Goal: Navigation & Orientation: Find specific page/section

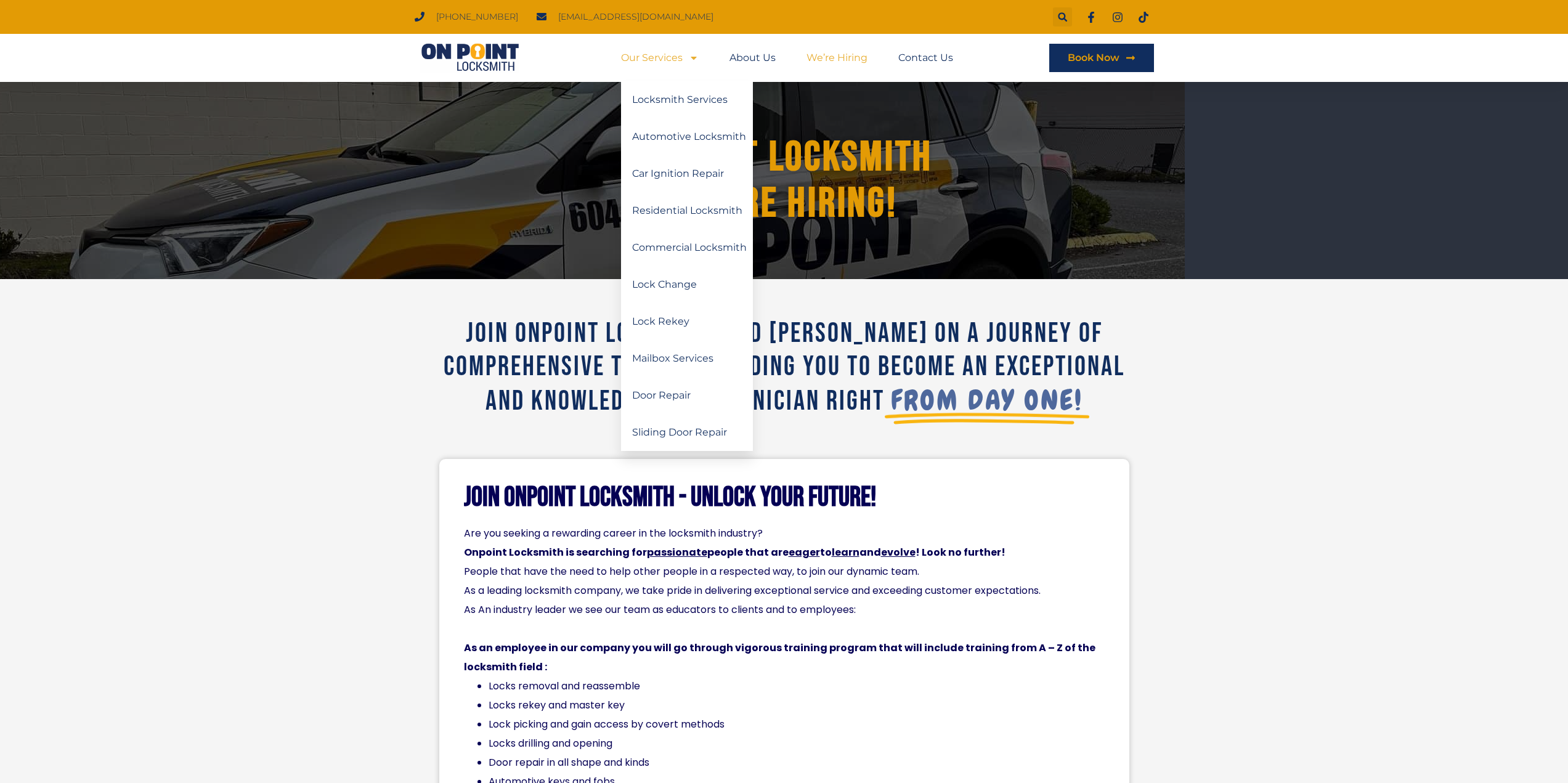
click at [477, 60] on img at bounding box center [470, 58] width 111 height 29
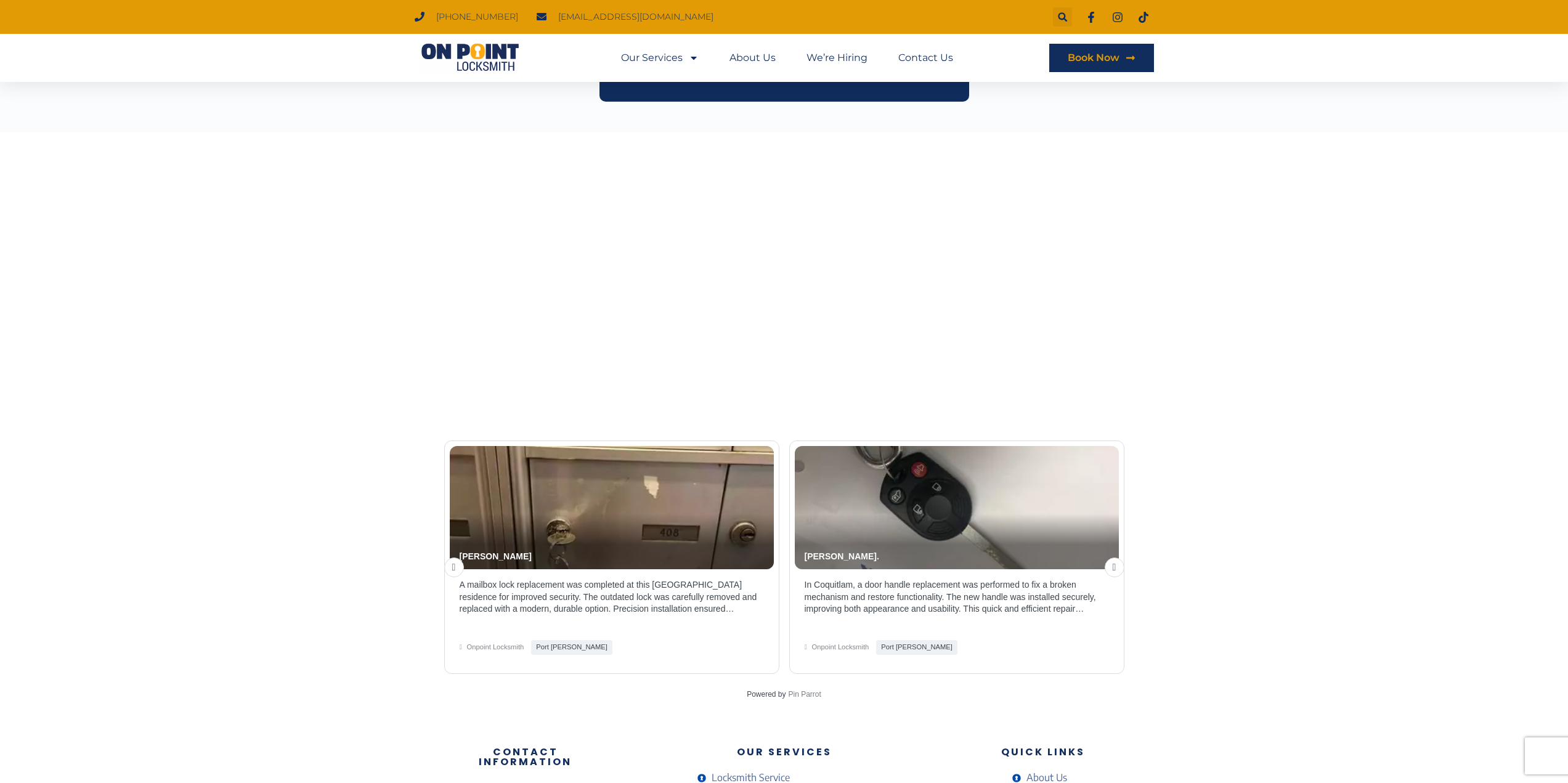
scroll to position [1953, 0]
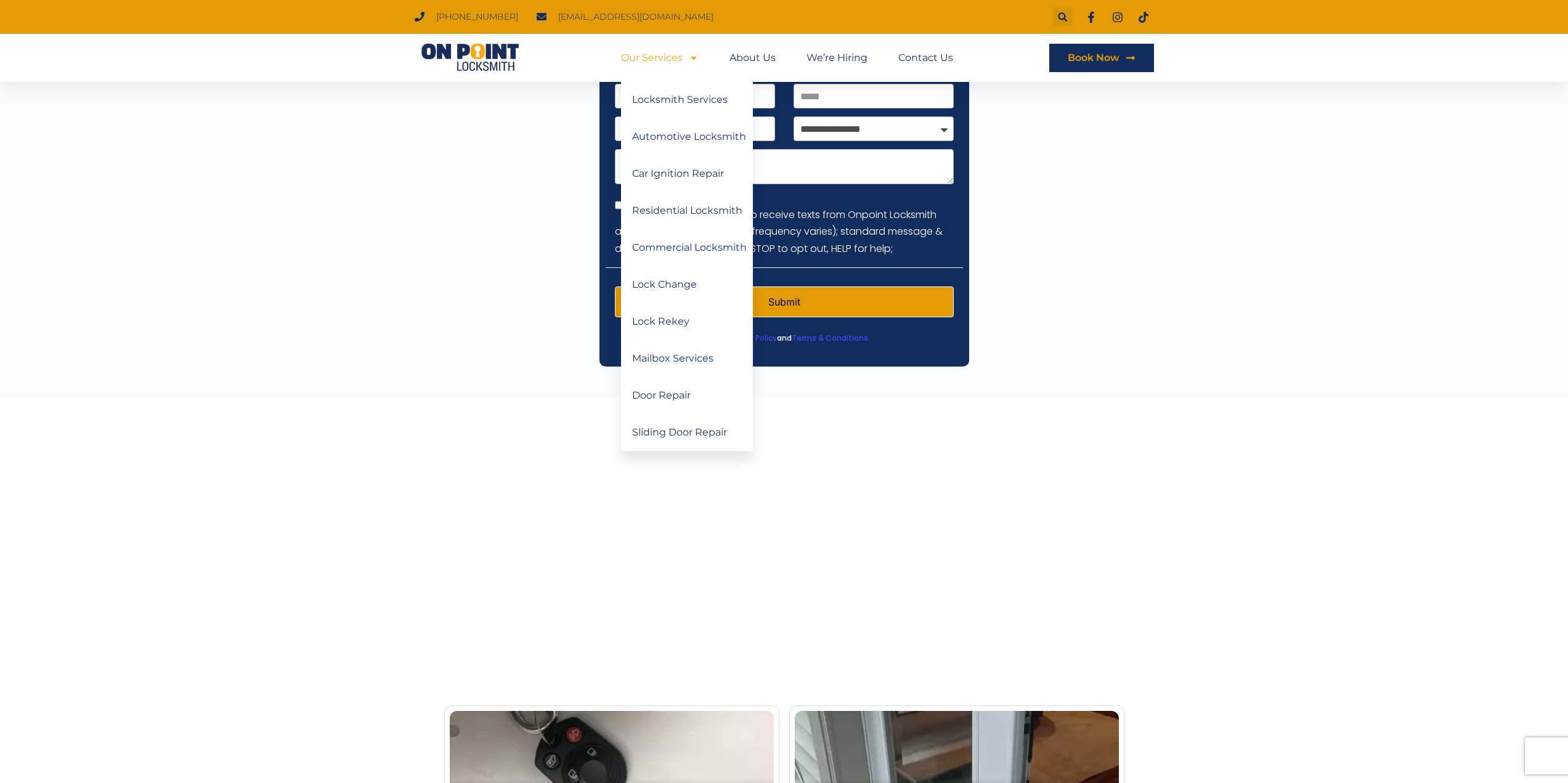
click at [689, 59] on icon "Menu" at bounding box center [693, 58] width 10 height 10
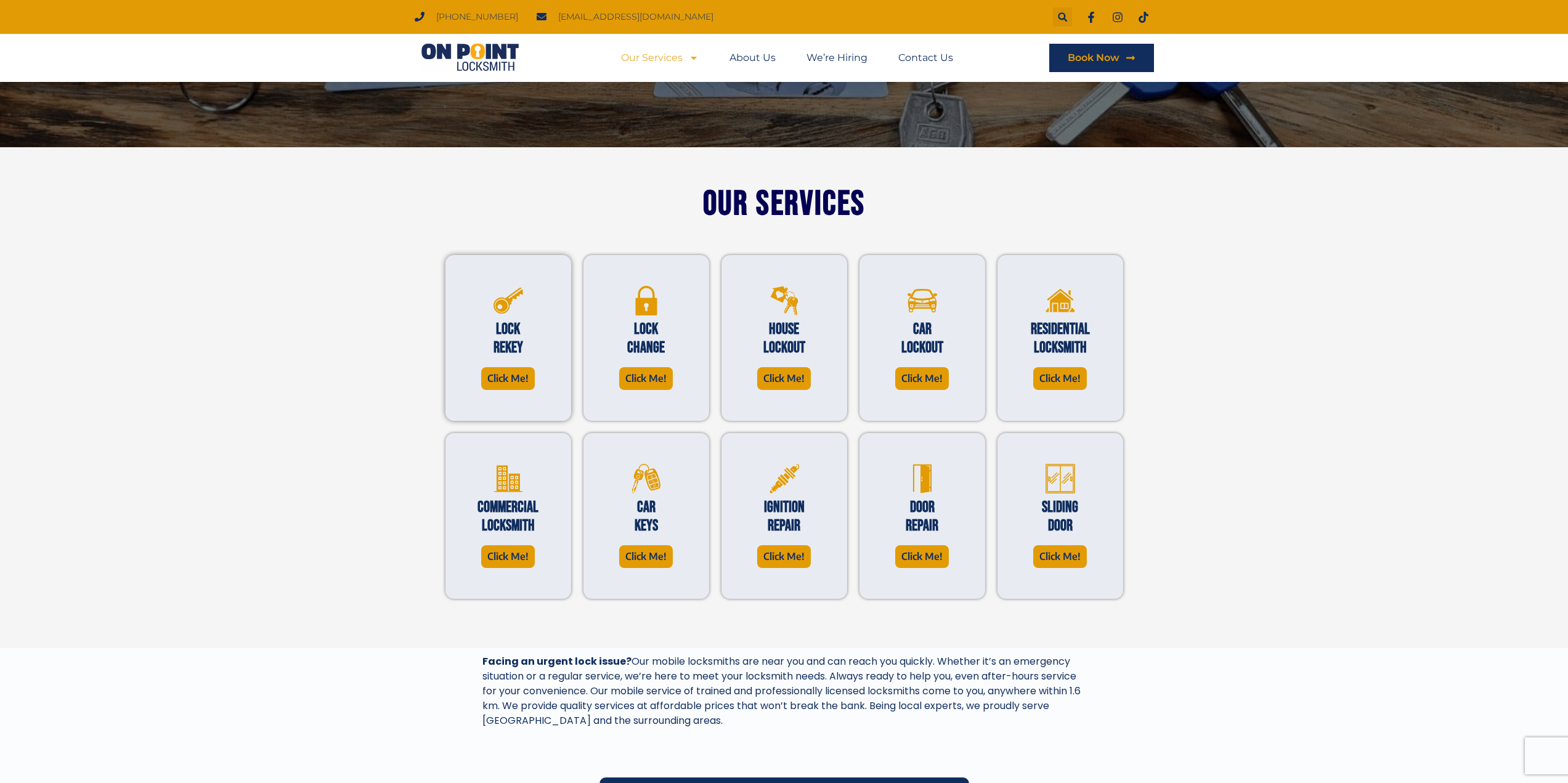
click at [493, 348] on h2 "Lock Rekey" at bounding box center [508, 339] width 64 height 37
click at [498, 378] on span "Click Me!" at bounding box center [508, 378] width 41 height 16
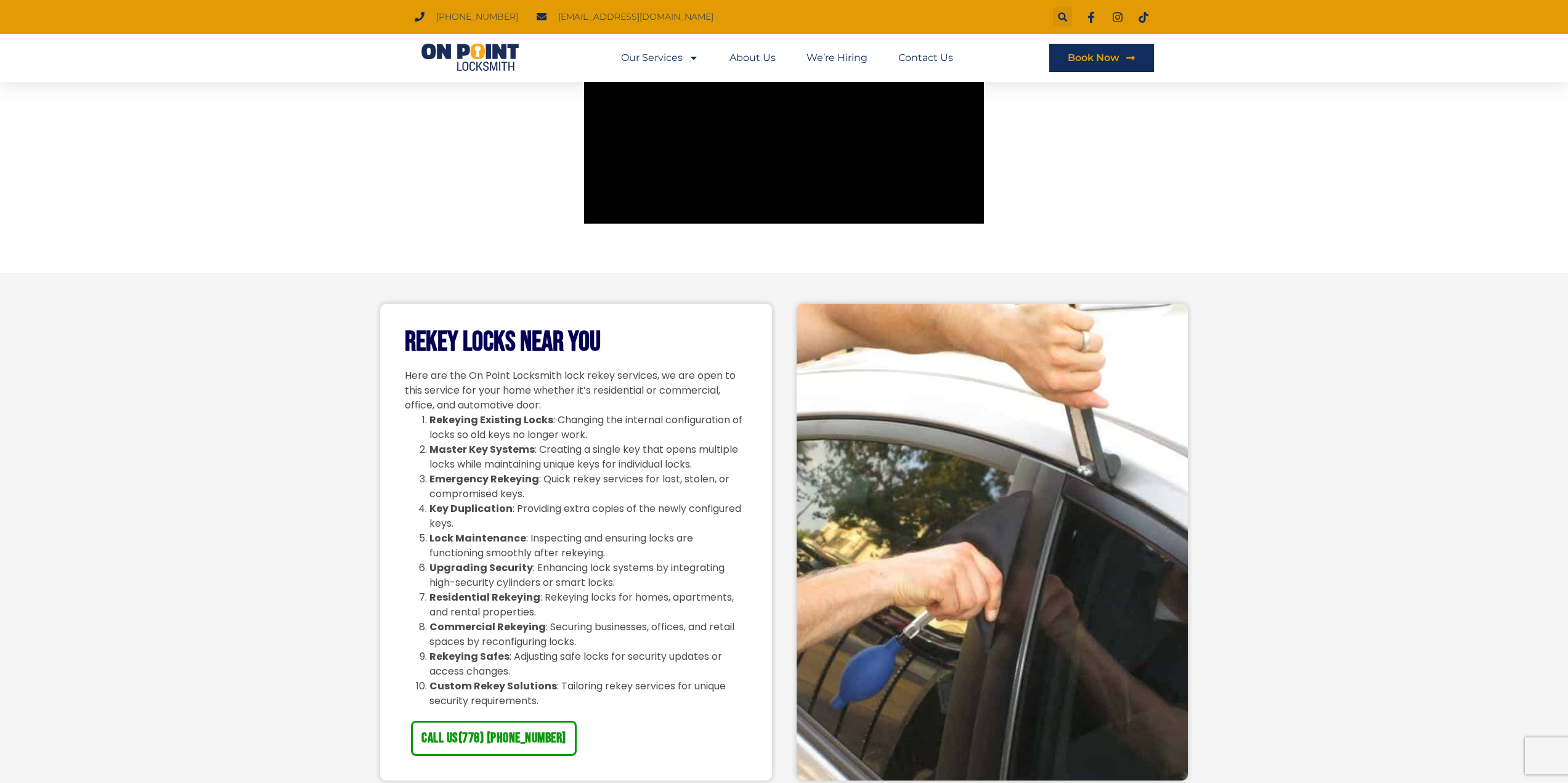
scroll to position [739, 0]
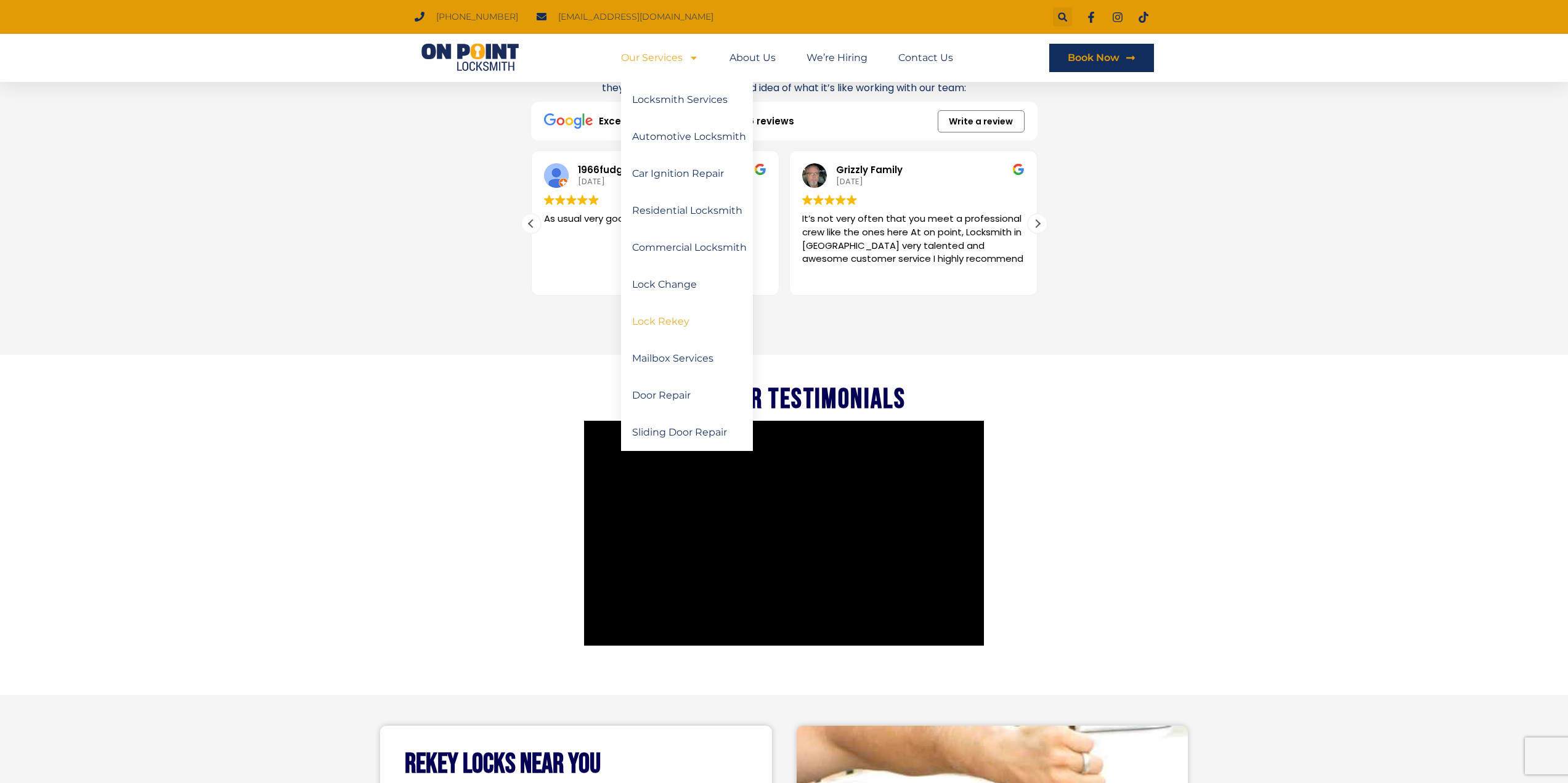
click at [324, 386] on div "Costomer testimonials" at bounding box center [784, 383] width 1568 height 58
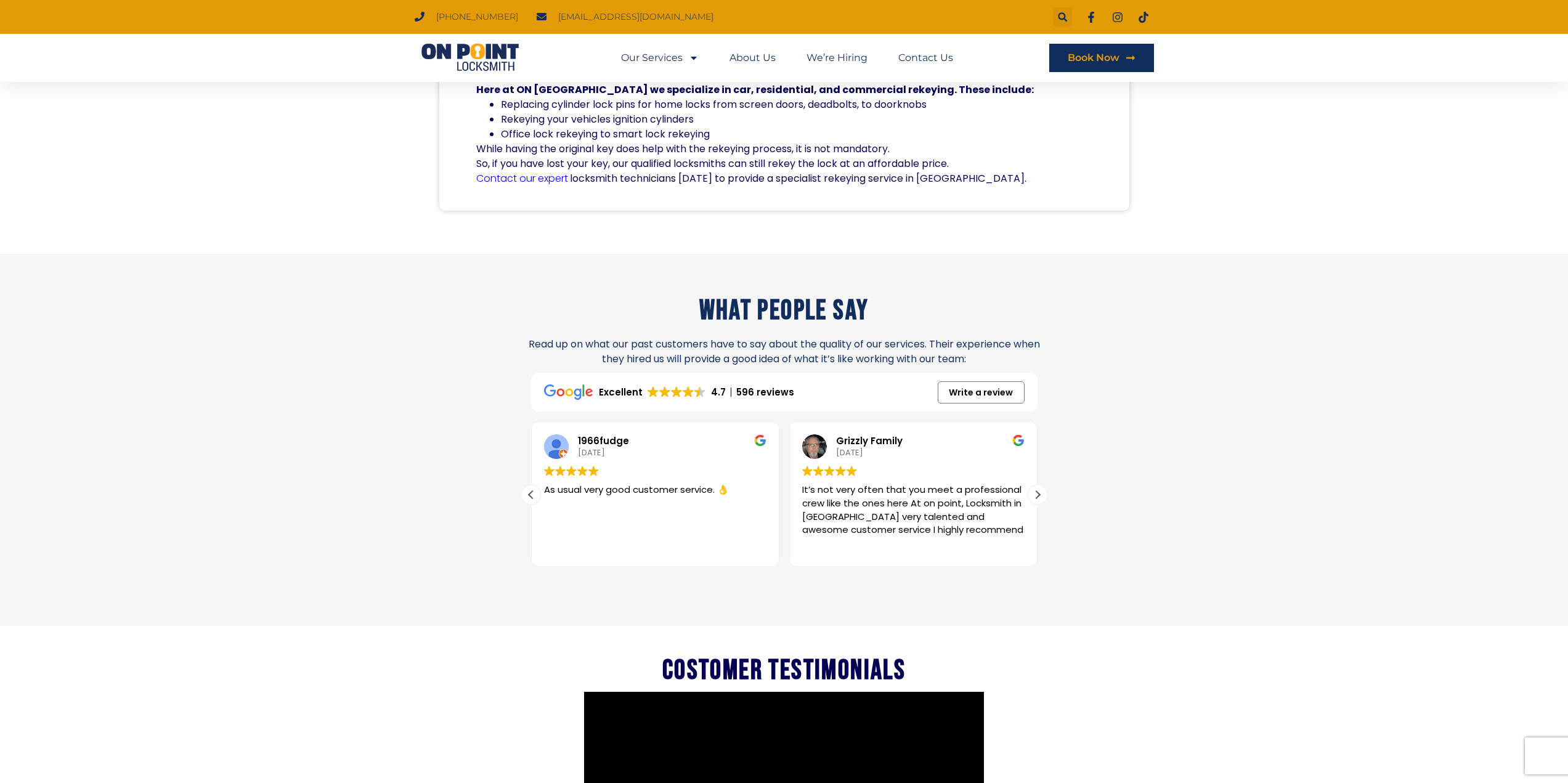
scroll to position [423, 0]
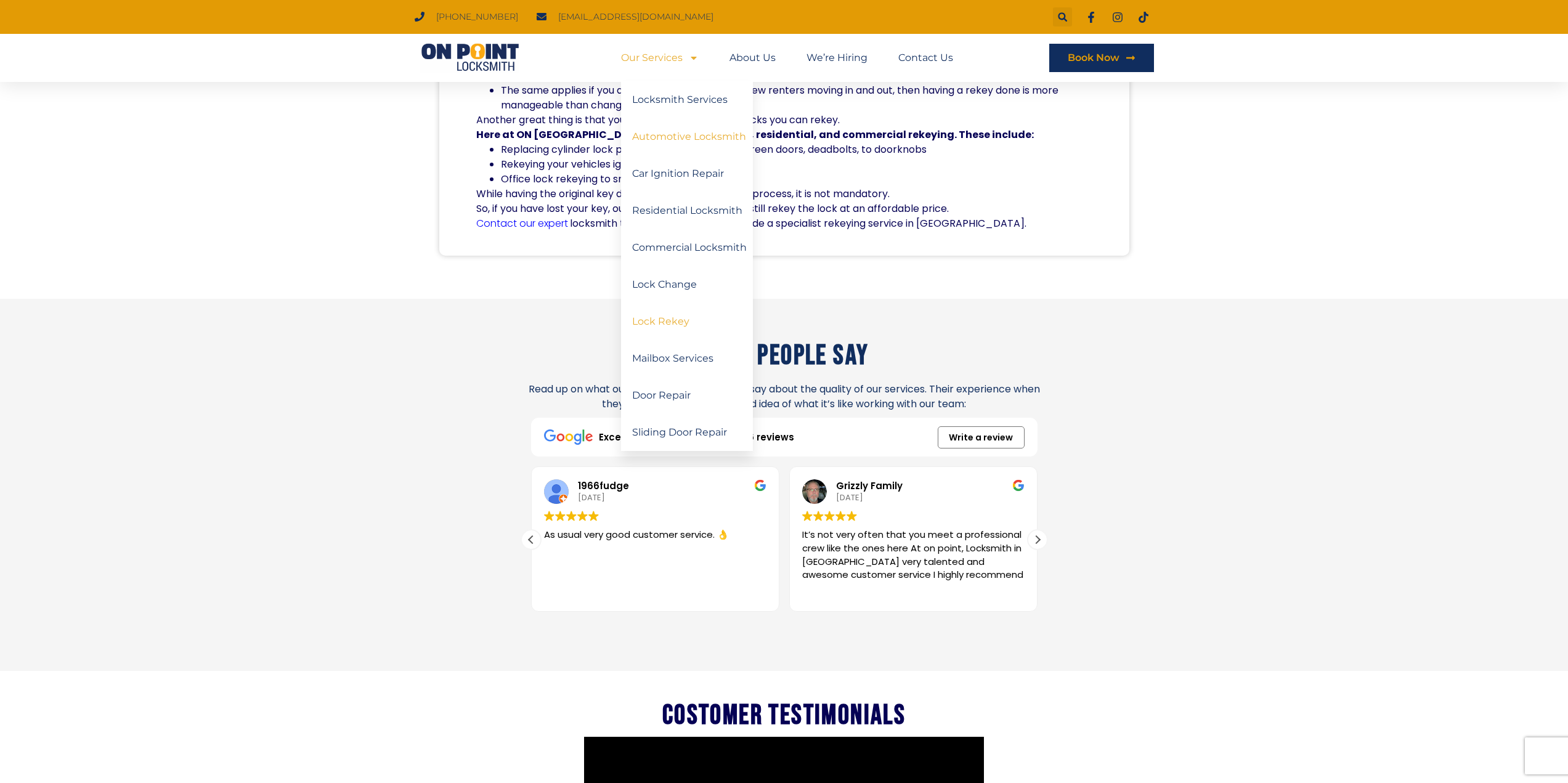
click at [672, 138] on link "Automotive Locksmith" at bounding box center [687, 136] width 132 height 37
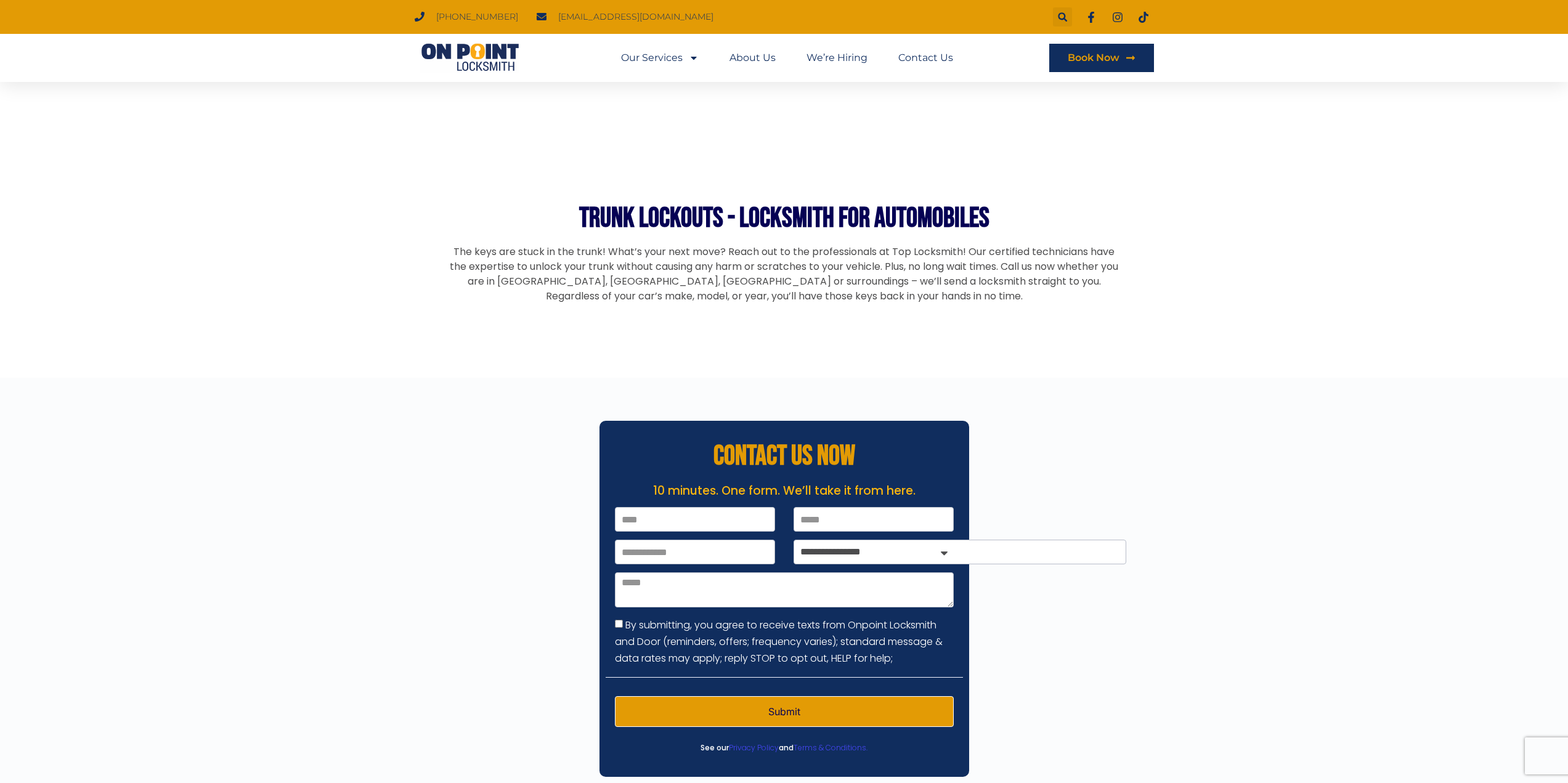
scroll to position [3392, 0]
